Goal: Task Accomplishment & Management: Manage account settings

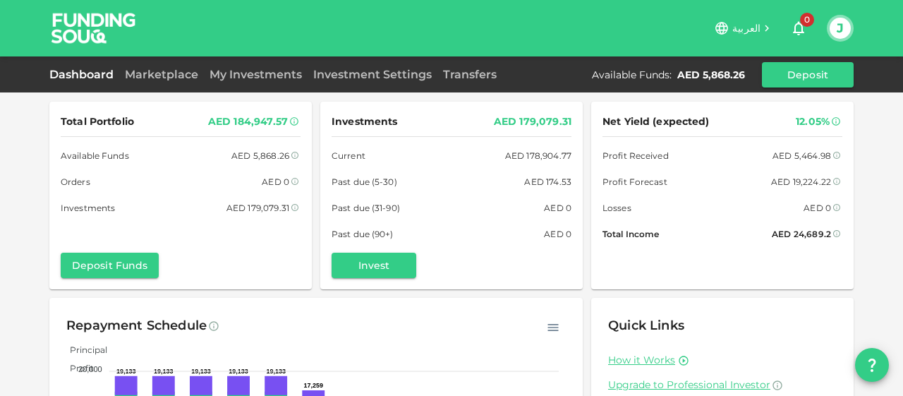
click at [86, 32] on img at bounding box center [94, 28] width 106 height 56
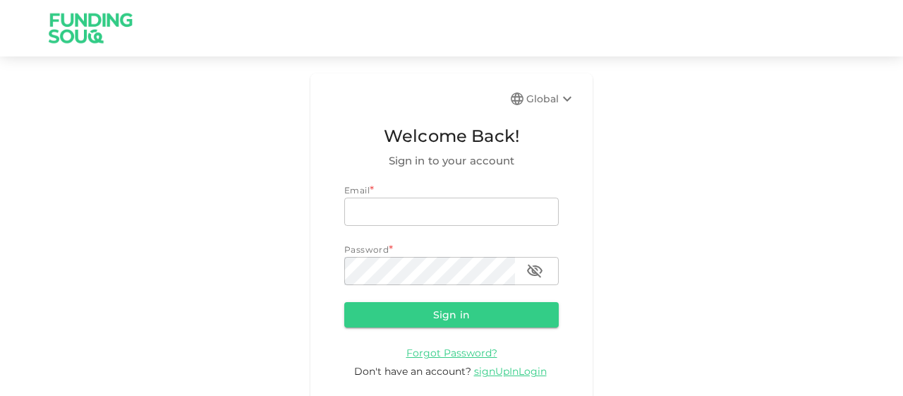
type input "[EMAIL_ADDRESS][DOMAIN_NAME]"
click at [427, 328] on form "Email email [EMAIL_ADDRESS][DOMAIN_NAME] email Password password password Sign …" at bounding box center [451, 280] width 214 height 195
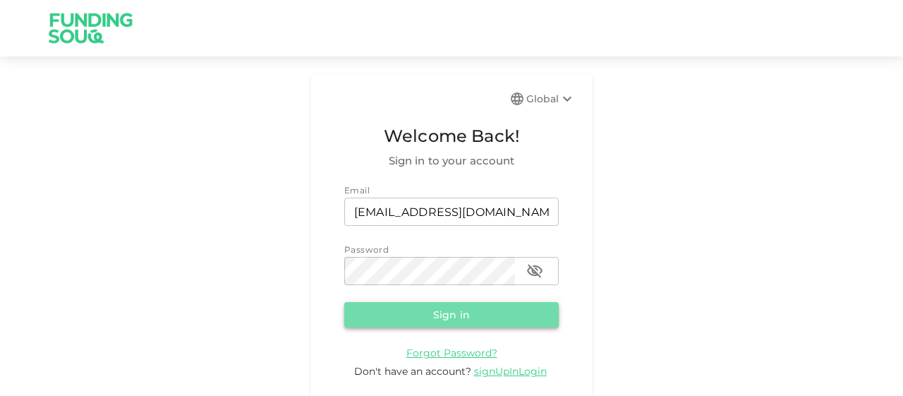
click at [428, 315] on button "Sign in" at bounding box center [451, 314] width 214 height 25
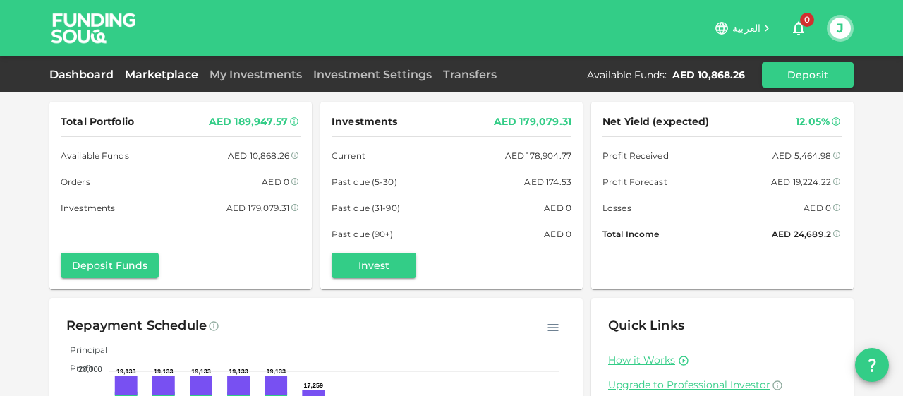
click at [179, 75] on link "Marketplace" at bounding box center [161, 74] width 85 height 13
